Goal: Find specific page/section: Find specific page/section

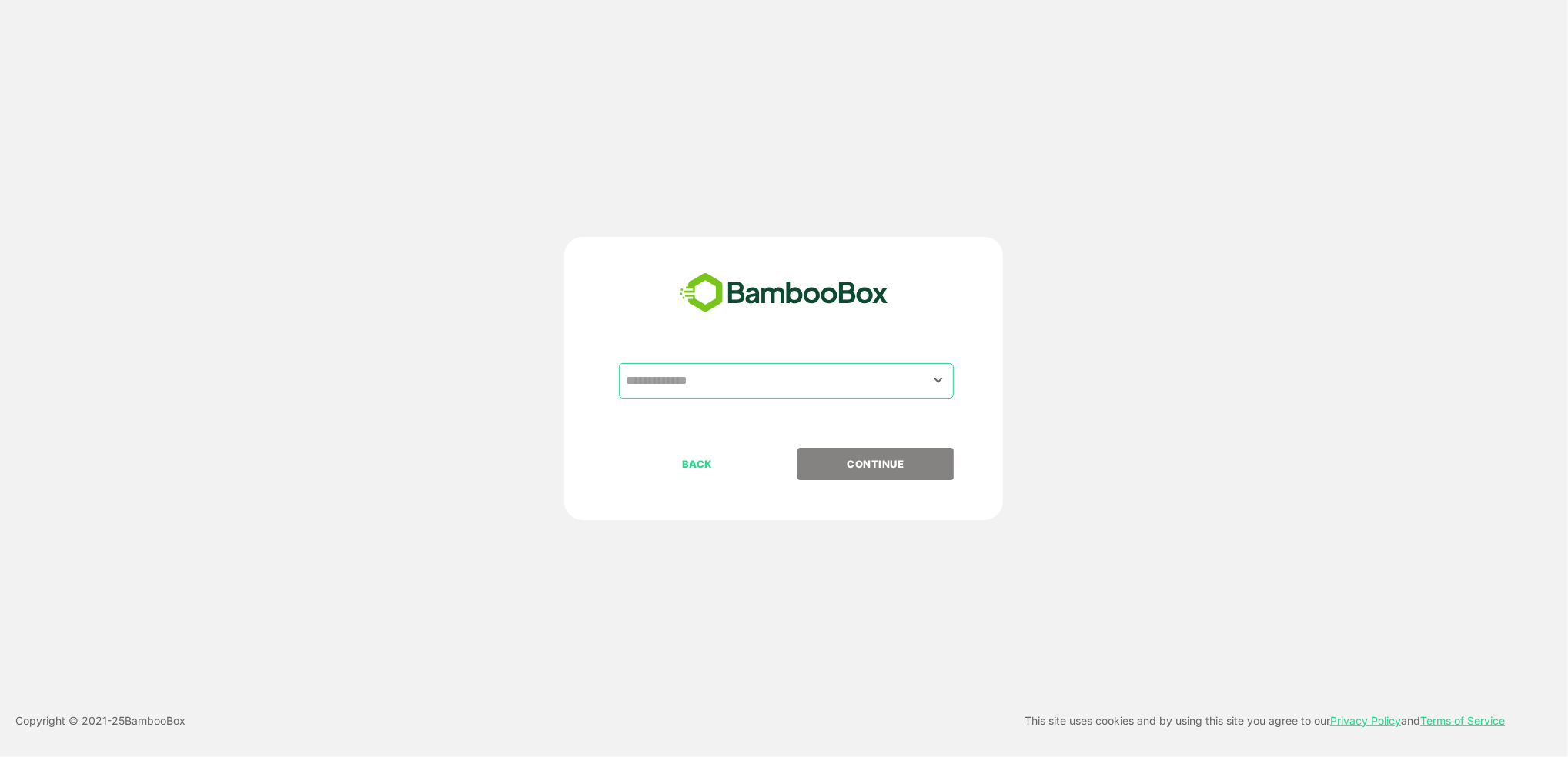
click at [713, 383] on input "text" at bounding box center [786, 380] width 329 height 30
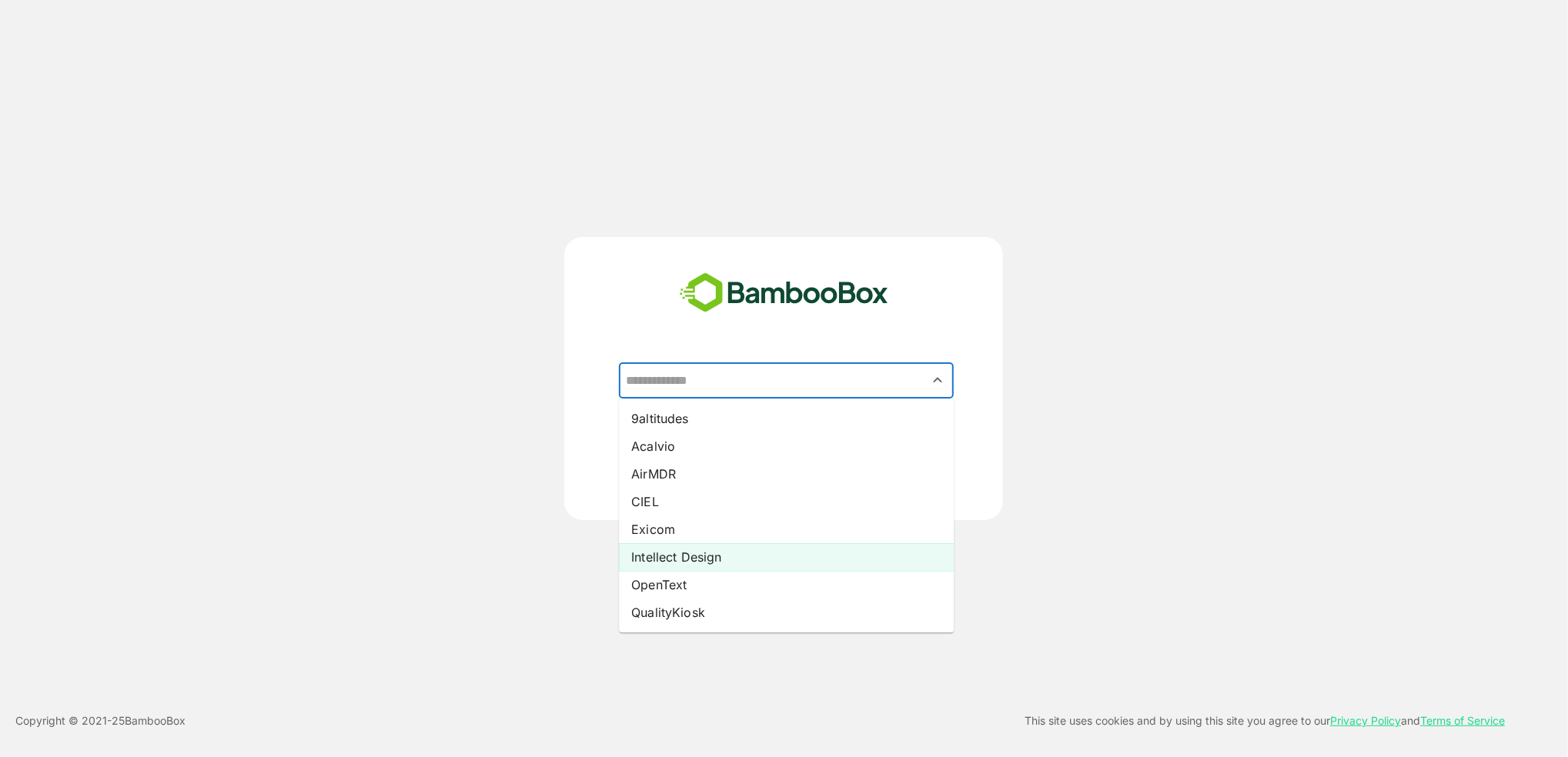
click at [736, 558] on li "Intellect Design" at bounding box center [786, 556] width 335 height 28
type input "**********"
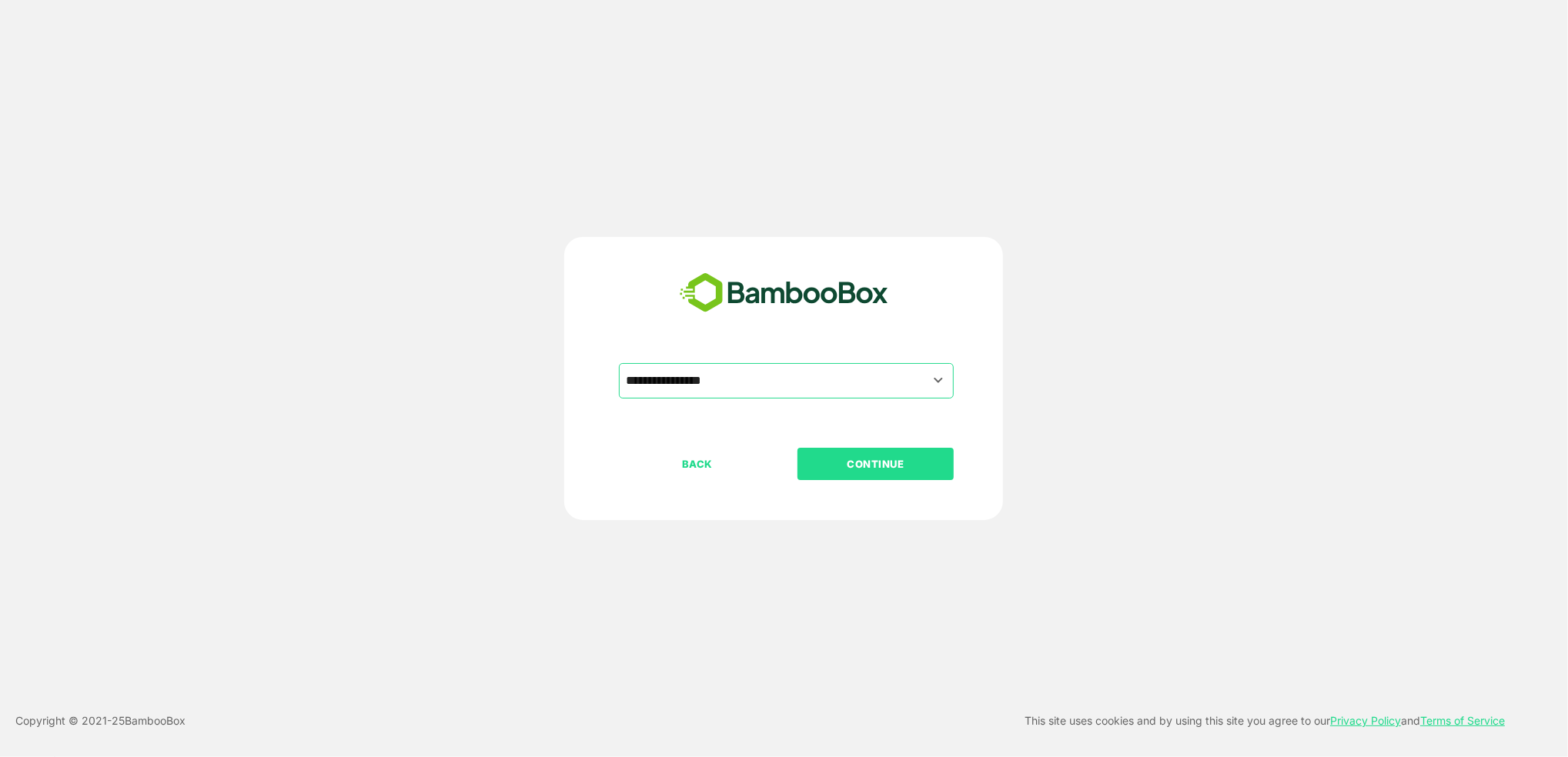
click at [904, 462] on p "CONTINUE" at bounding box center [876, 464] width 154 height 17
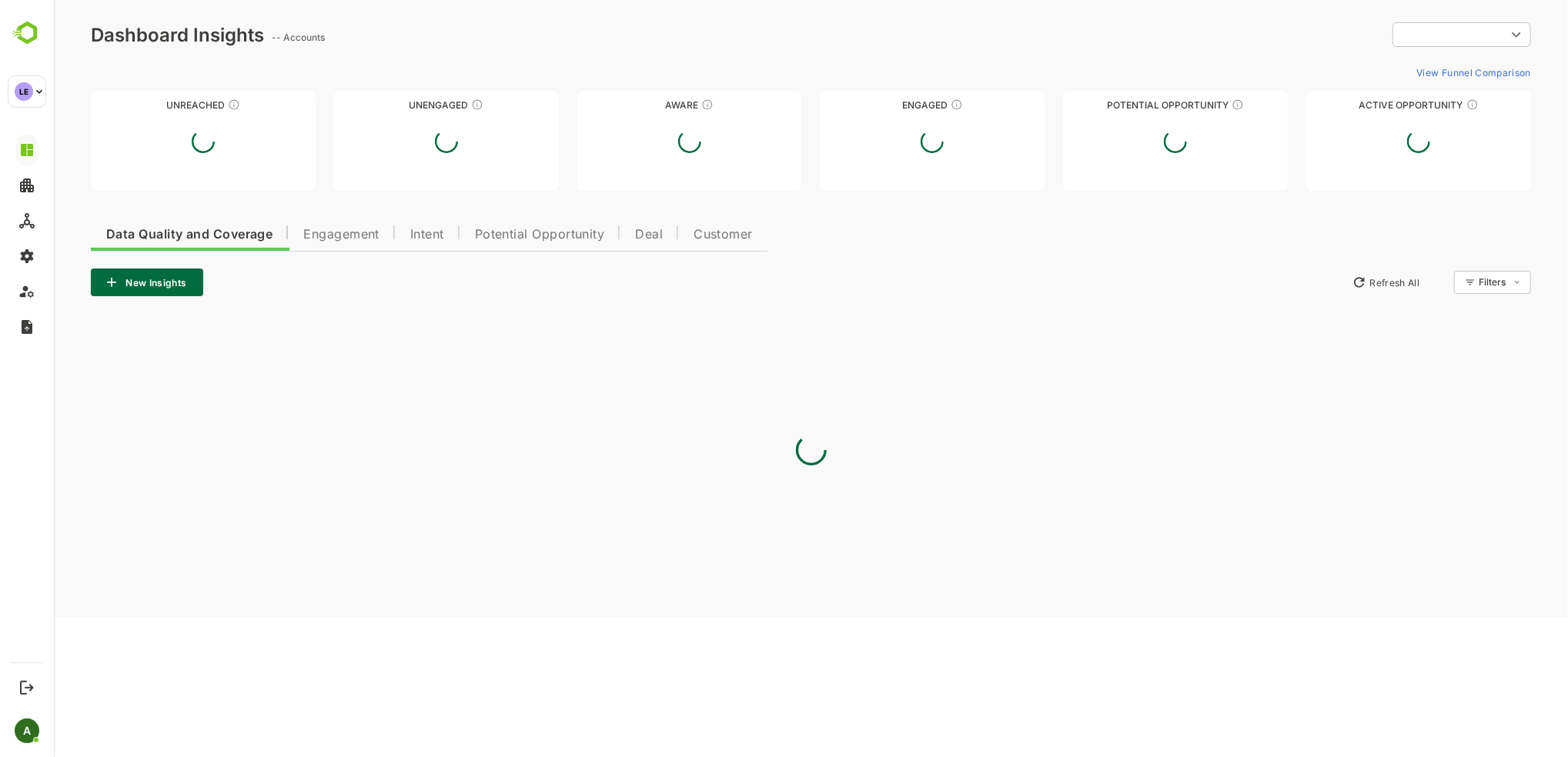
type input "**********"
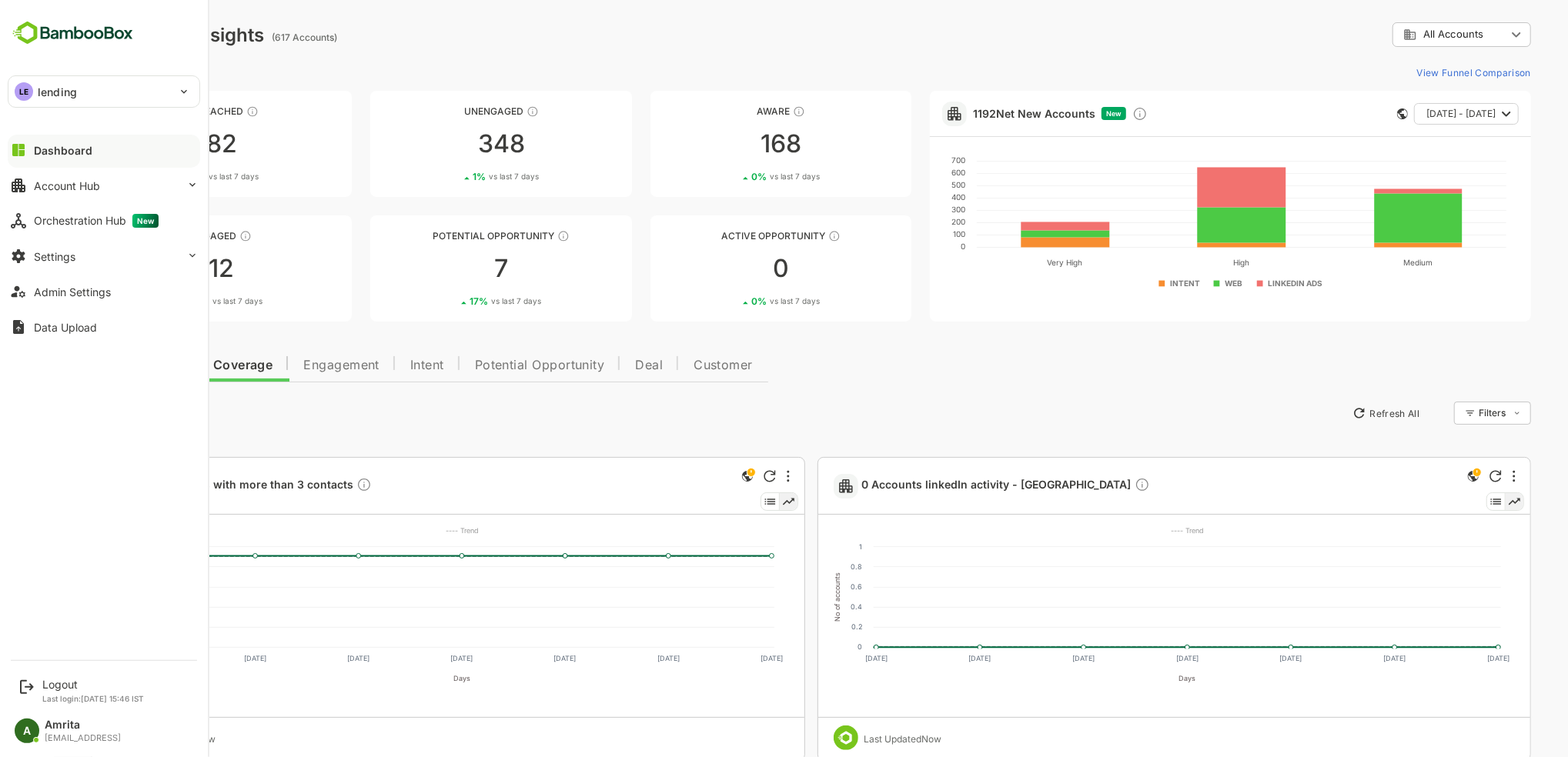
click at [53, 90] on p "lending" at bounding box center [57, 91] width 40 height 16
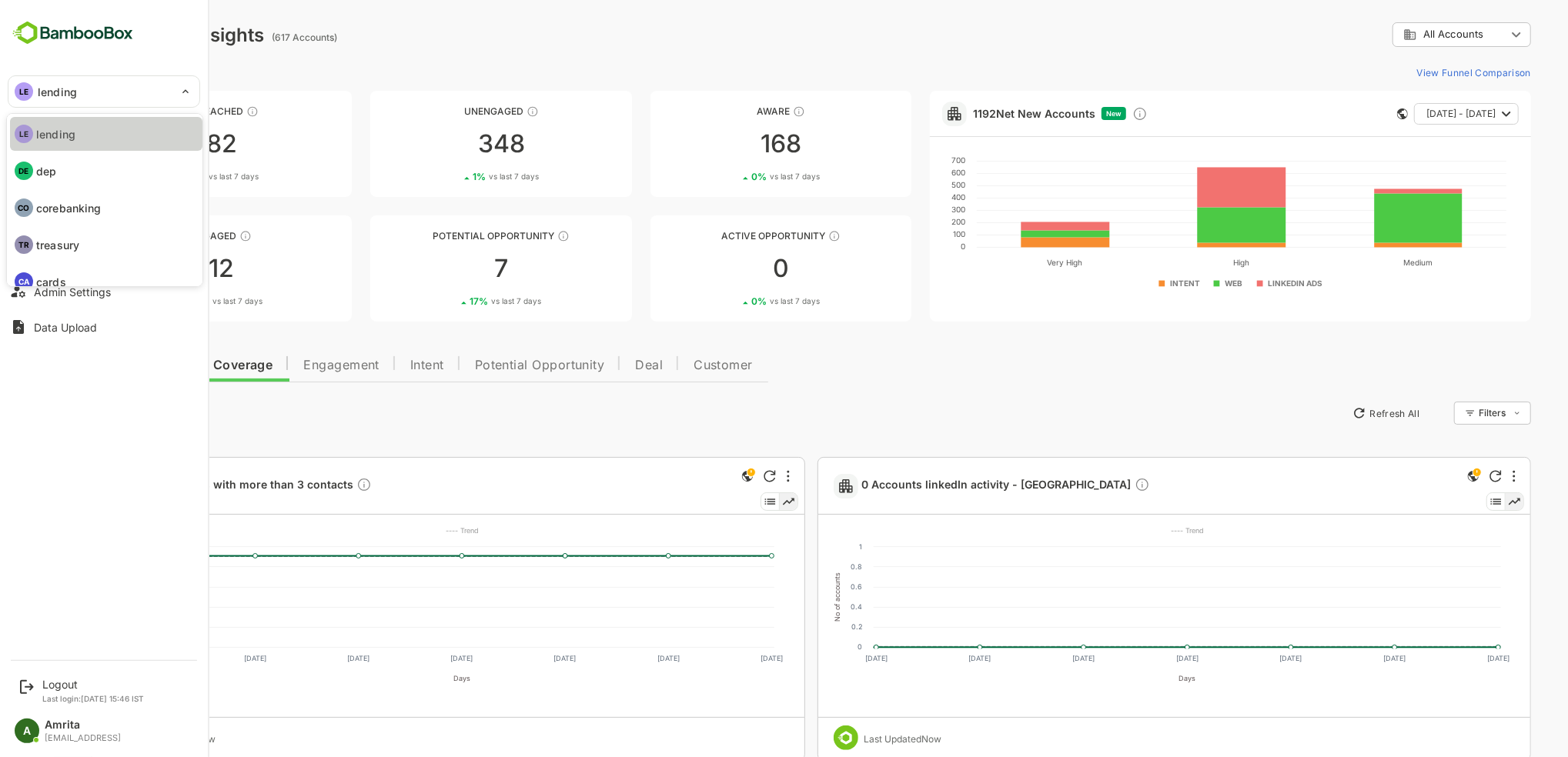
click at [57, 133] on p "lending" at bounding box center [56, 134] width 40 height 16
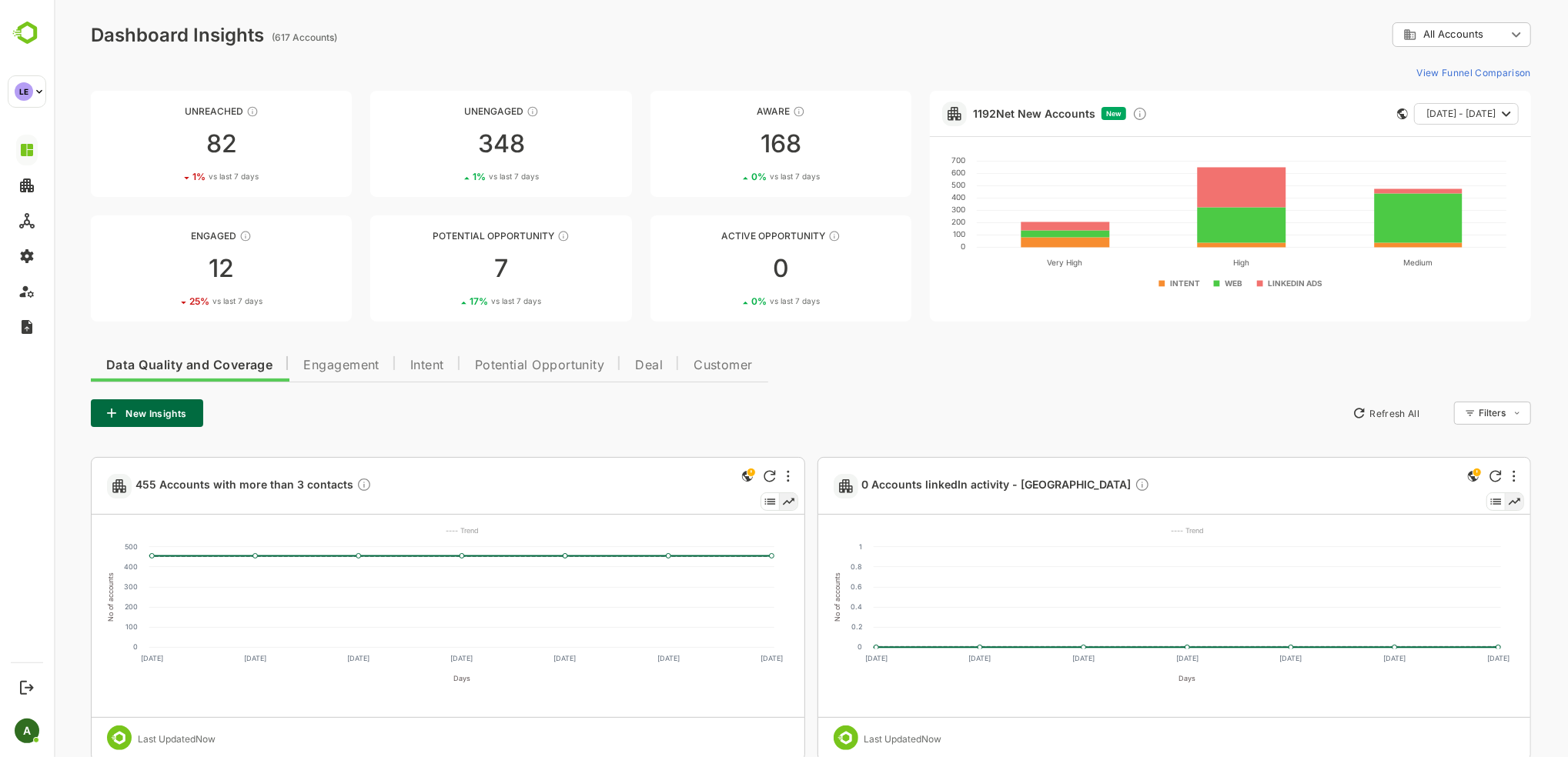
click at [57, 133] on li "LE lending" at bounding box center [105, 125] width 145 height 19
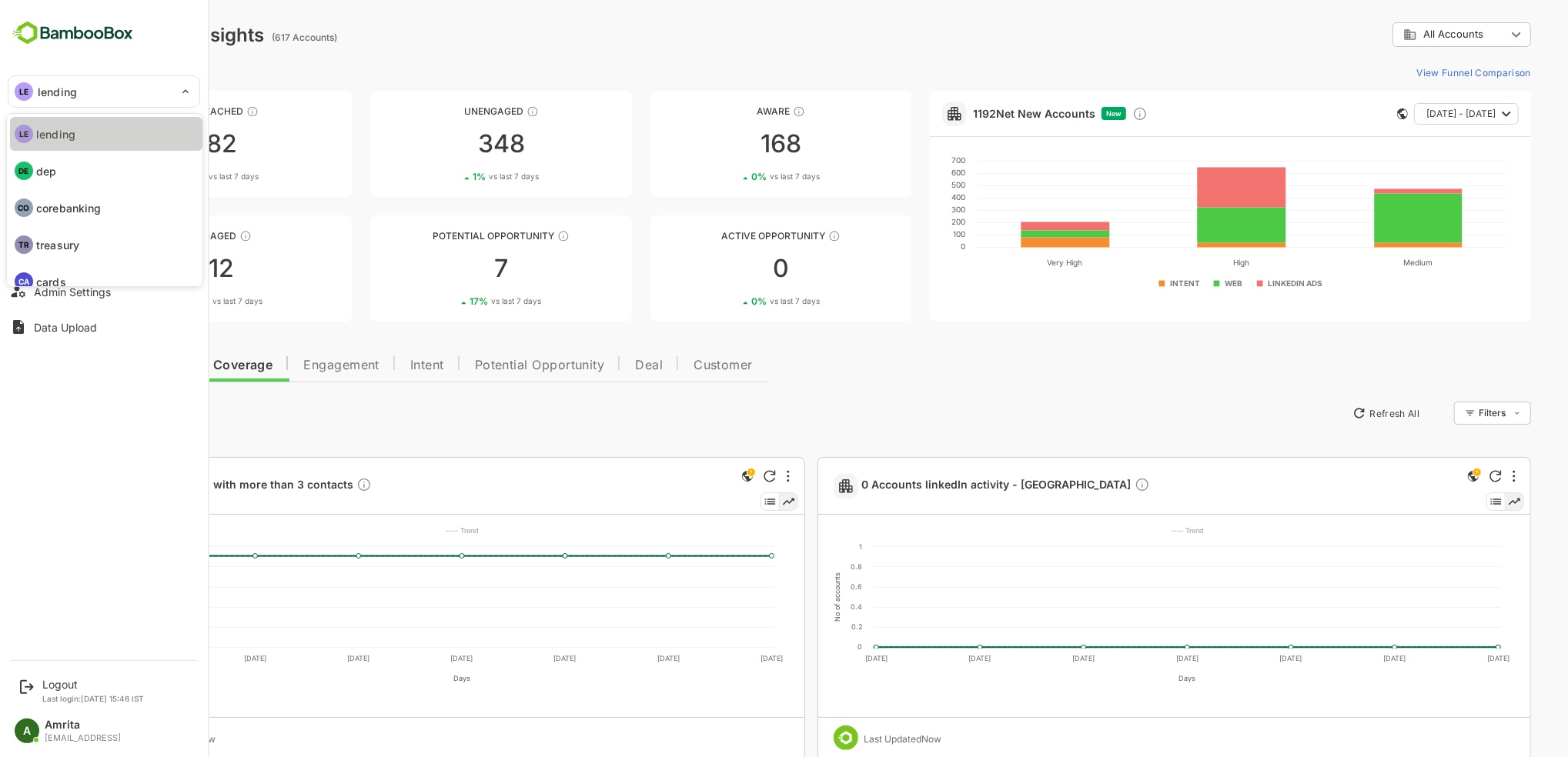
click at [57, 133] on p "lending" at bounding box center [56, 134] width 40 height 16
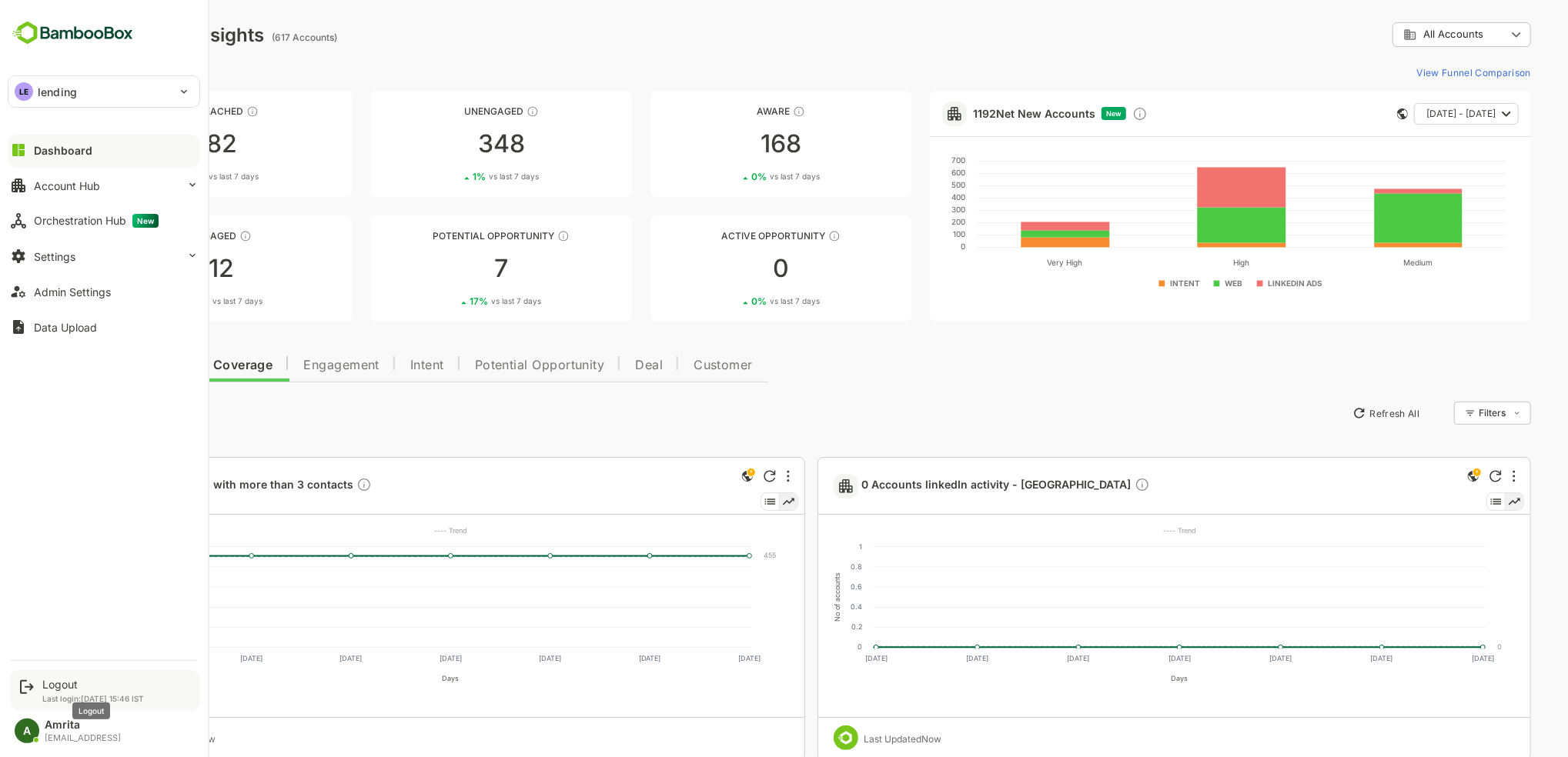
click at [66, 684] on div "Logout" at bounding box center [93, 685] width 101 height 13
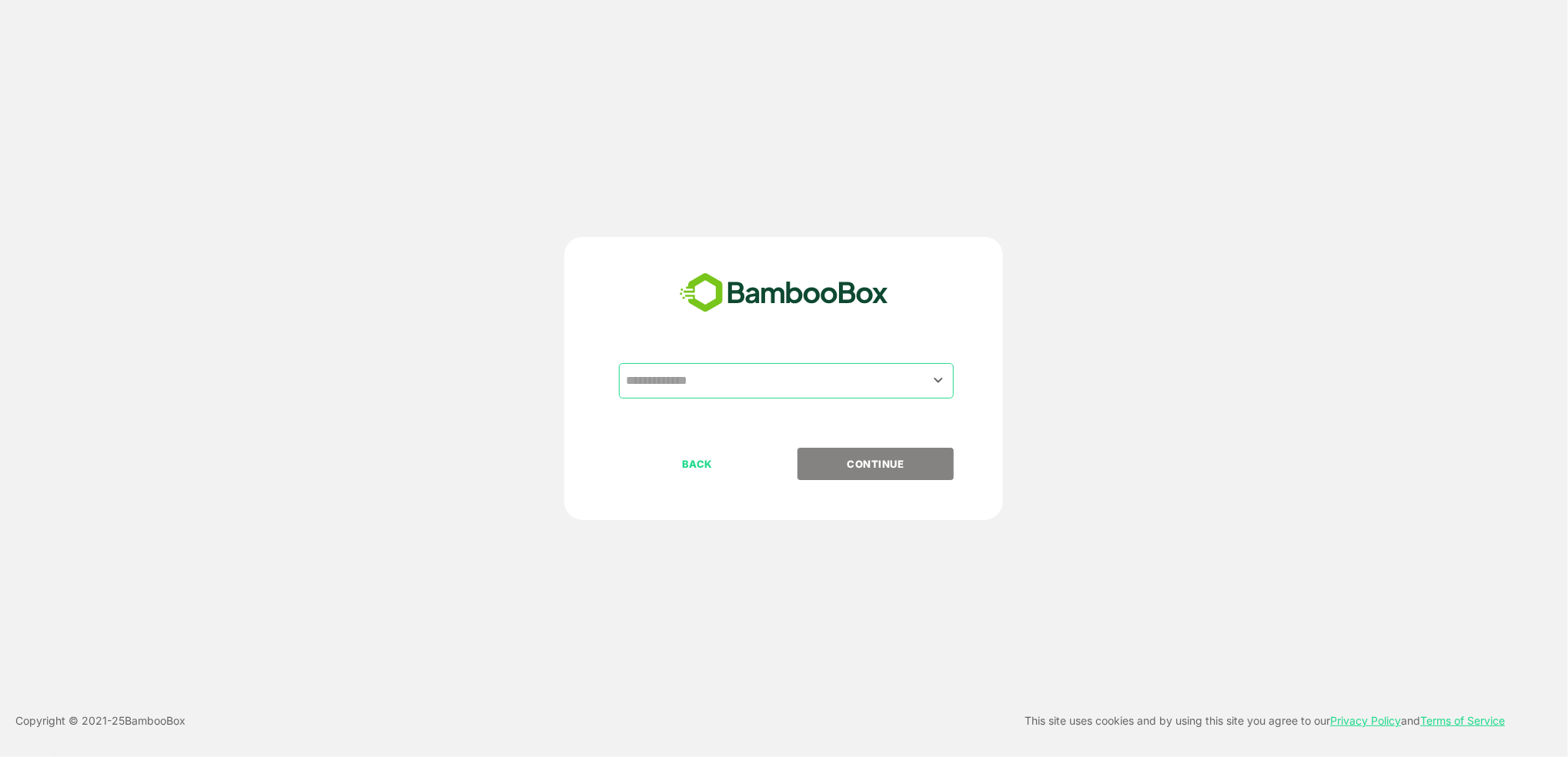
click at [842, 364] on div "​" at bounding box center [786, 381] width 335 height 35
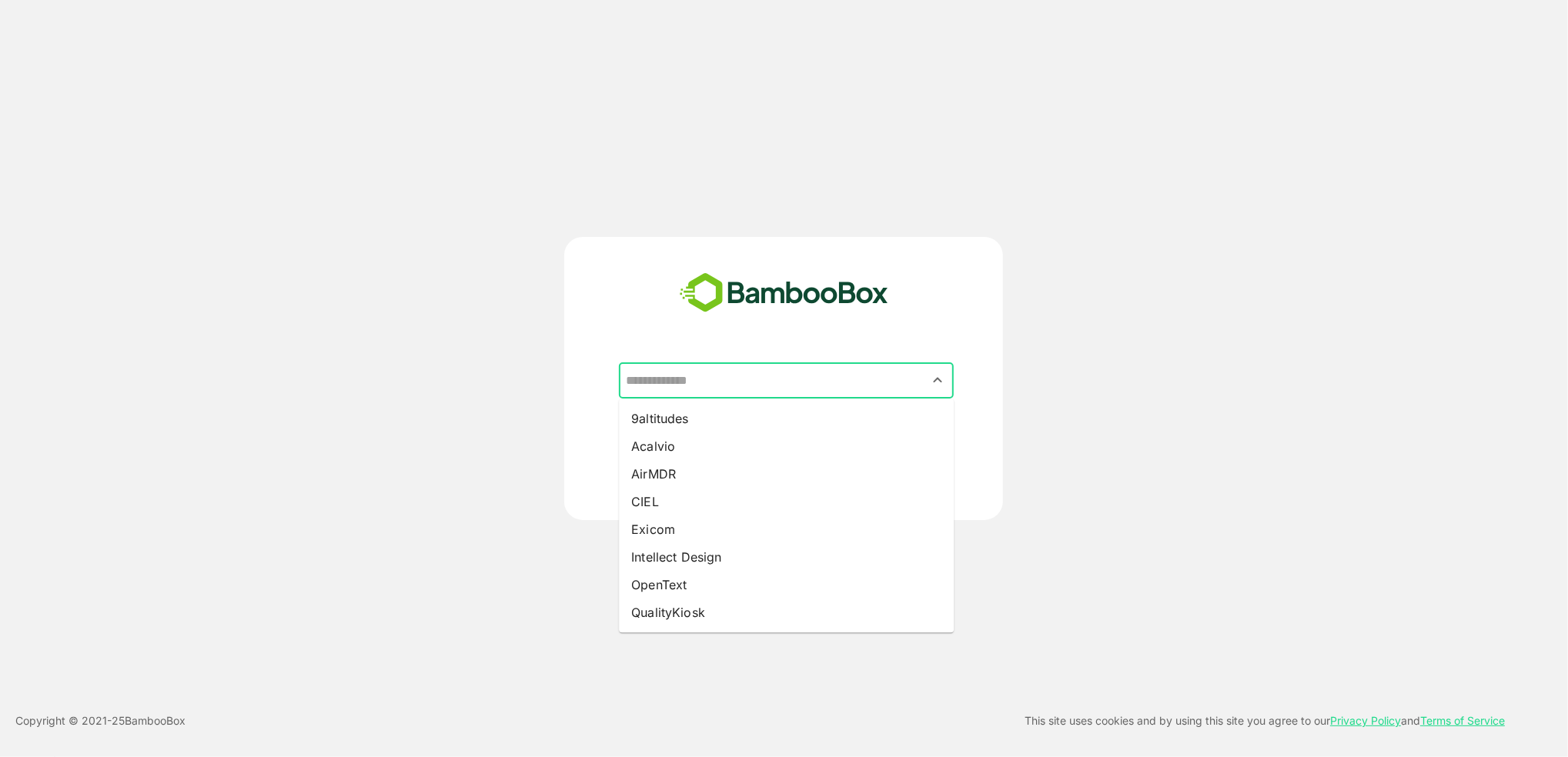
click at [849, 380] on input "text" at bounding box center [786, 380] width 329 height 30
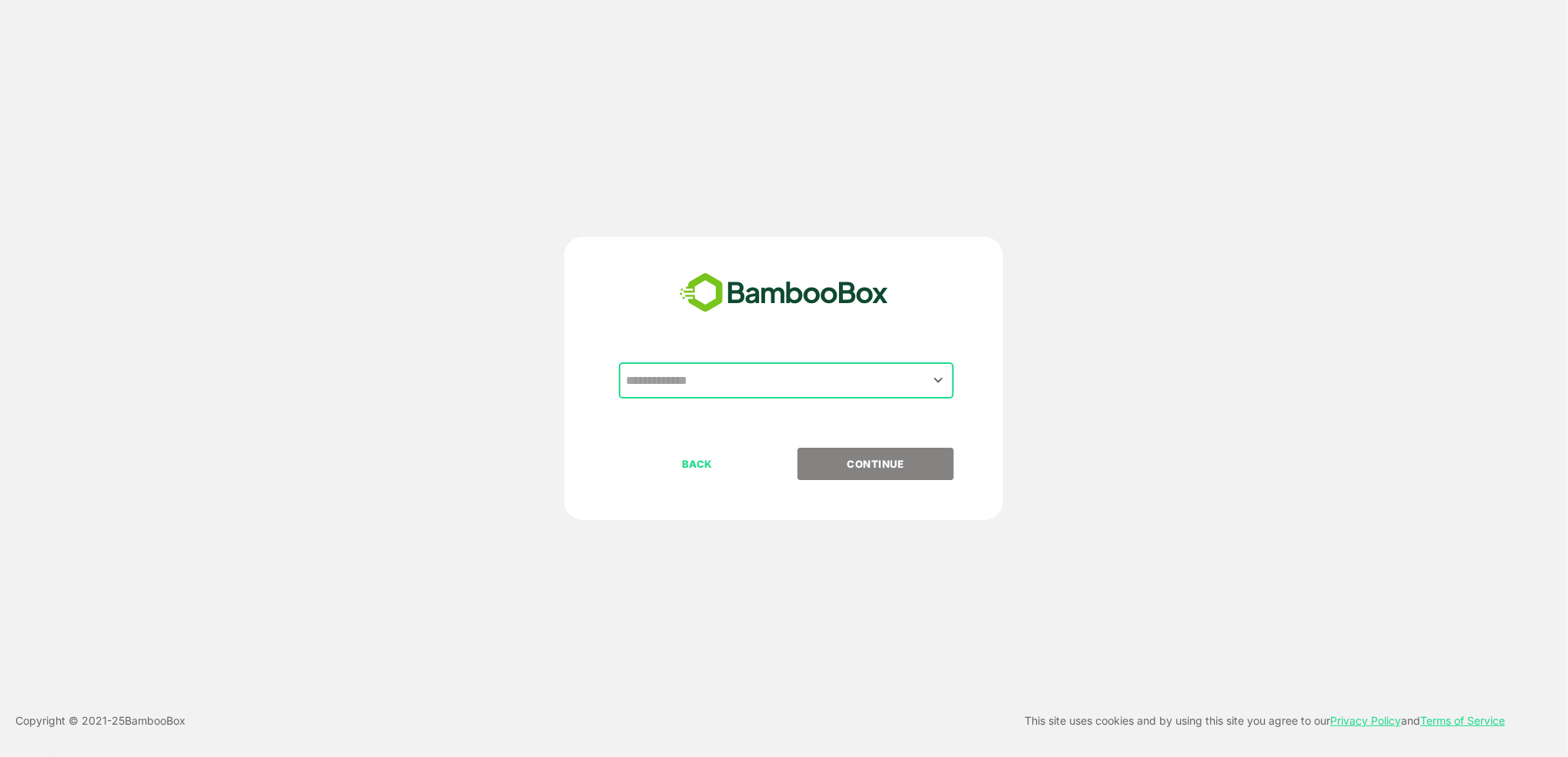
click at [849, 380] on input "text" at bounding box center [786, 380] width 329 height 30
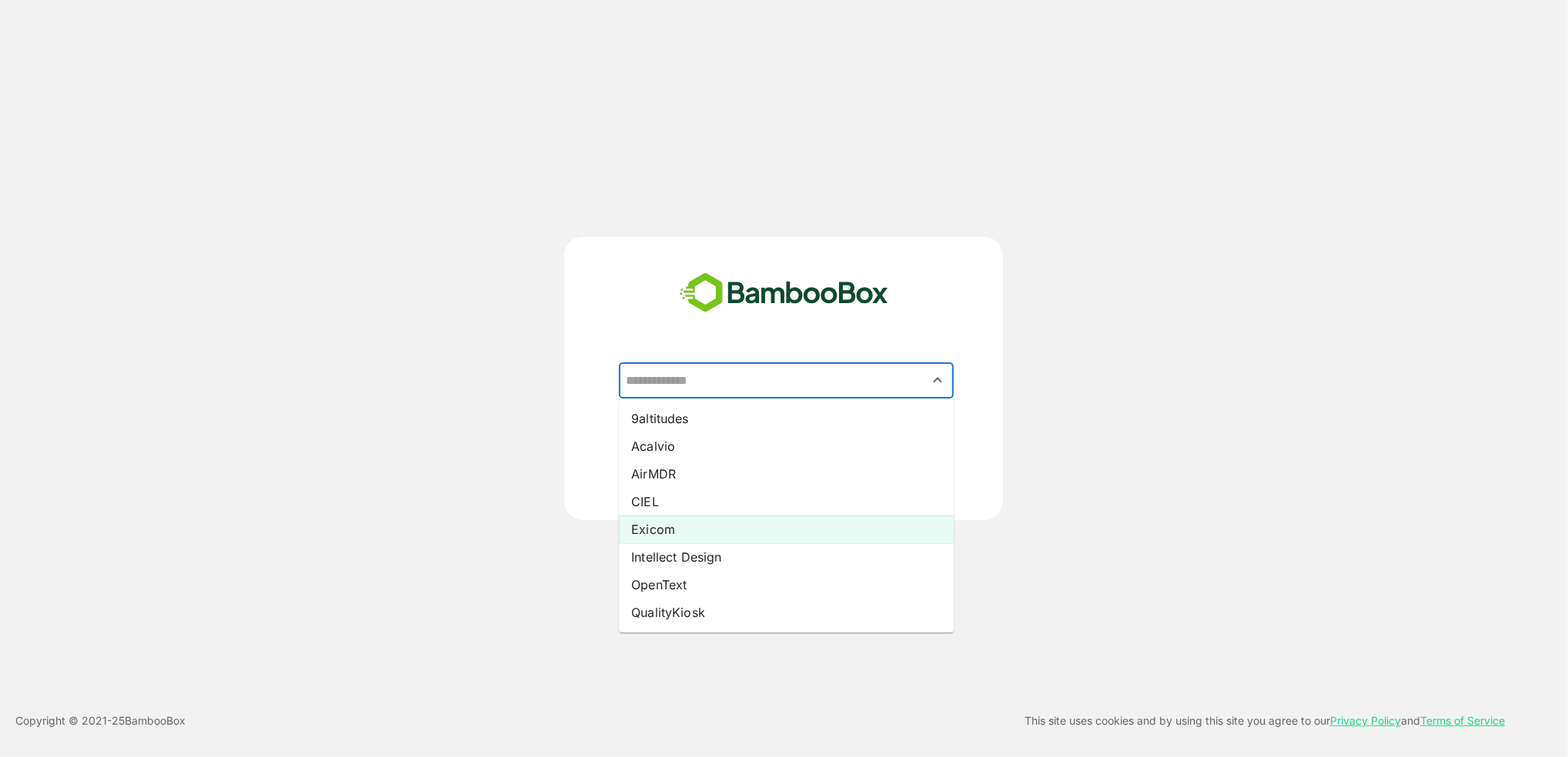
click at [647, 529] on li "Exicom" at bounding box center [786, 529] width 335 height 28
type input "******"
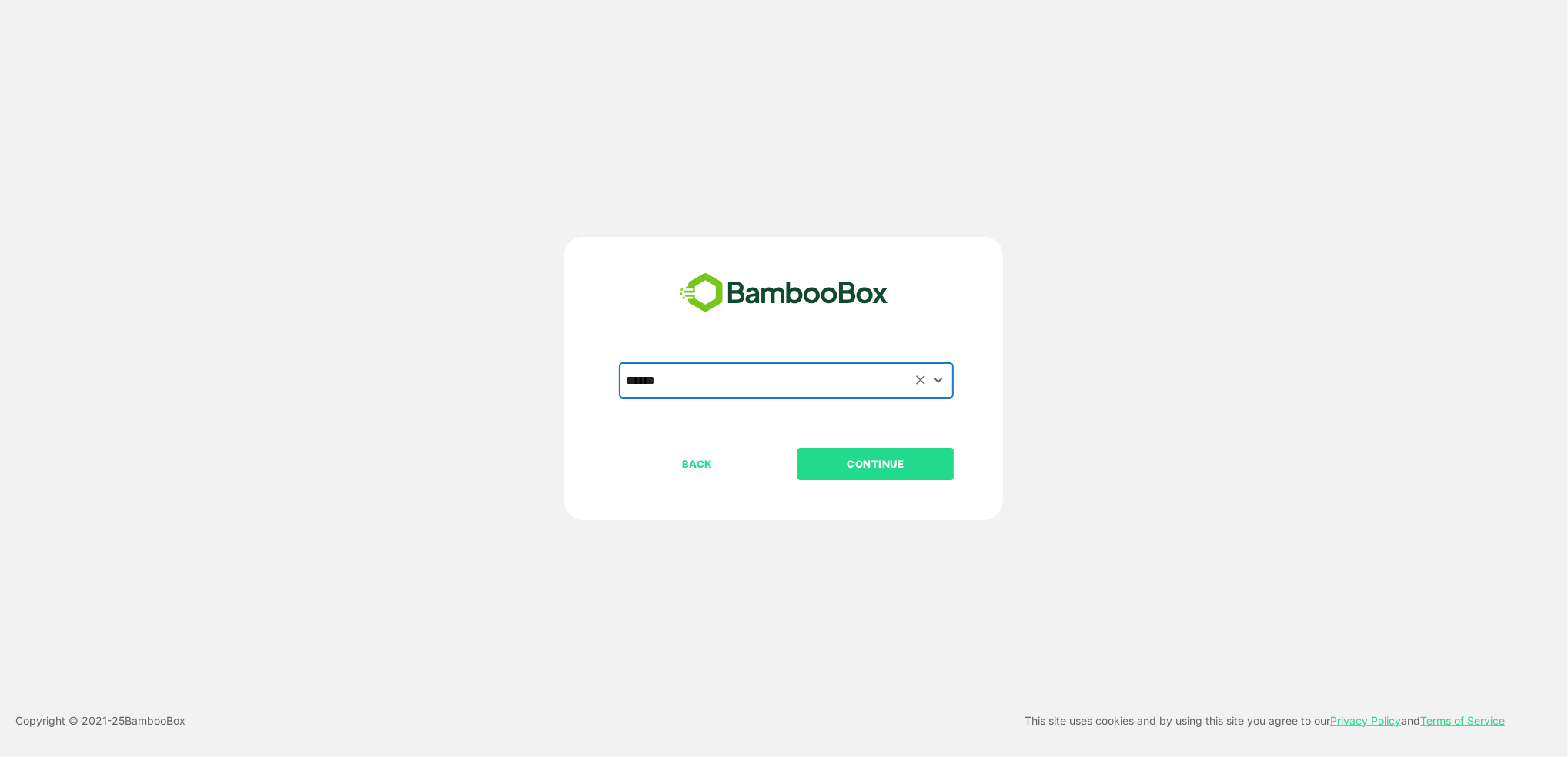
click at [881, 470] on p "CONTINUE" at bounding box center [876, 464] width 154 height 17
